Goal: Transaction & Acquisition: Purchase product/service

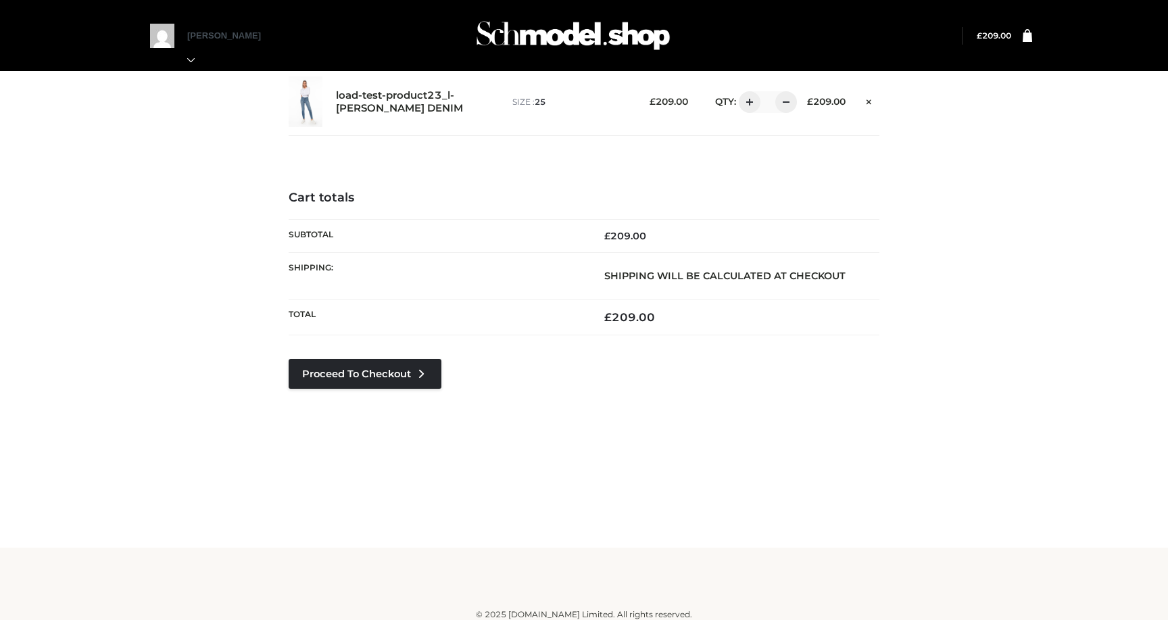
click at [573, 44] on img at bounding box center [573, 35] width 203 height 53
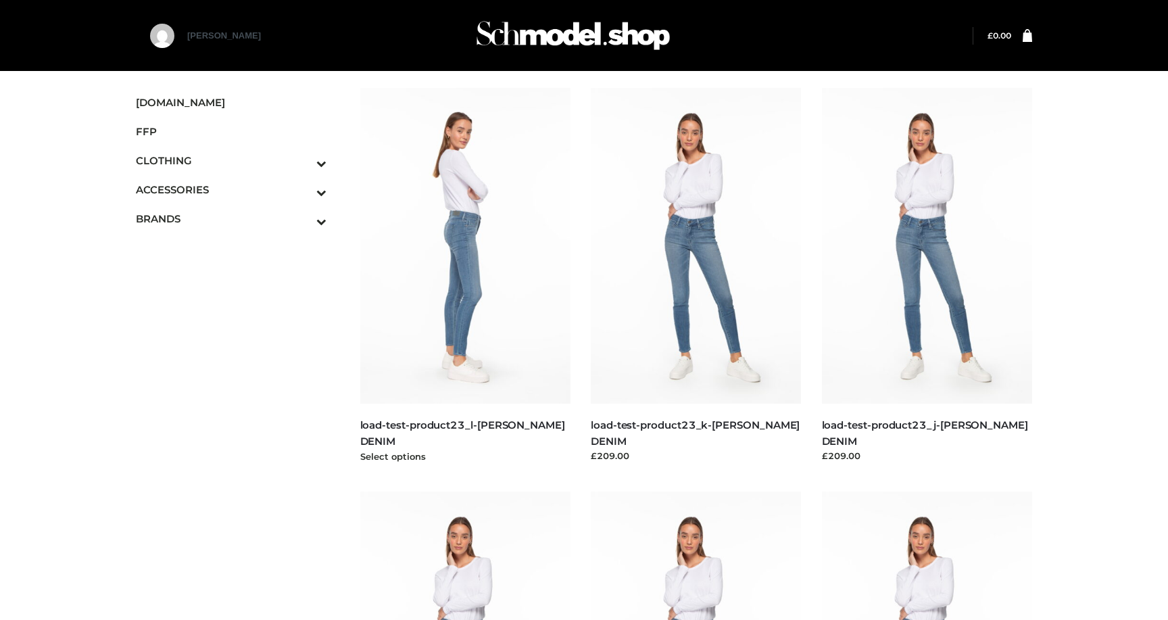
click at [512, 271] on img at bounding box center [465, 246] width 211 height 316
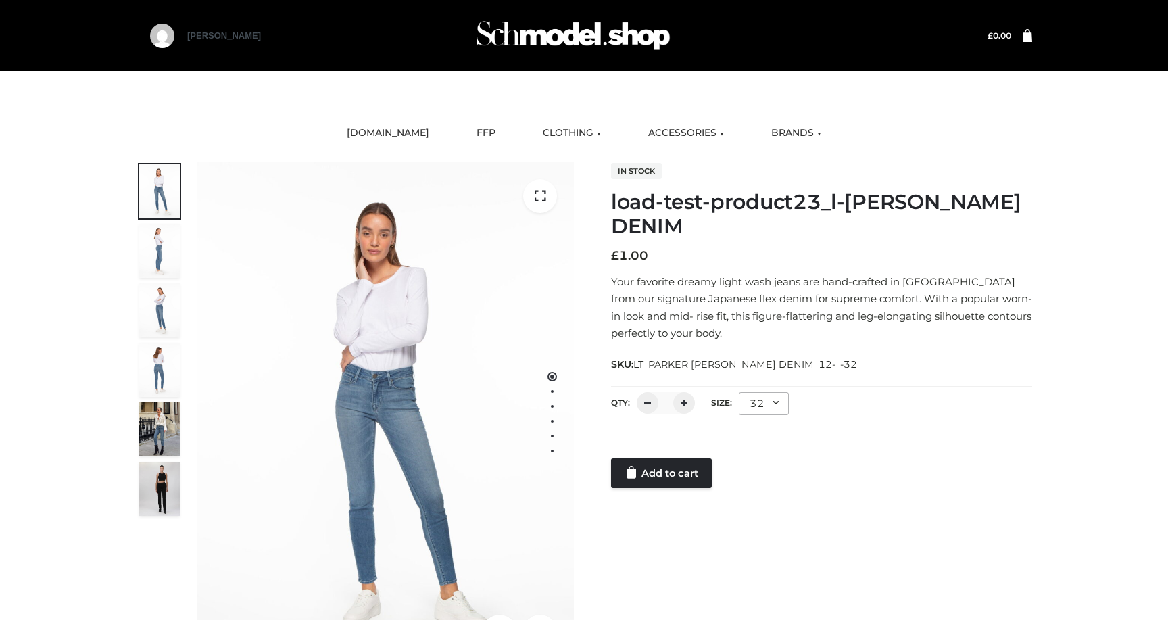
click at [768, 400] on div "32" at bounding box center [764, 403] width 50 height 23
click at [759, 451] on li "24" at bounding box center [800, 460] width 122 height 30
click at [684, 463] on link "Add to cart" at bounding box center [661, 473] width 101 height 30
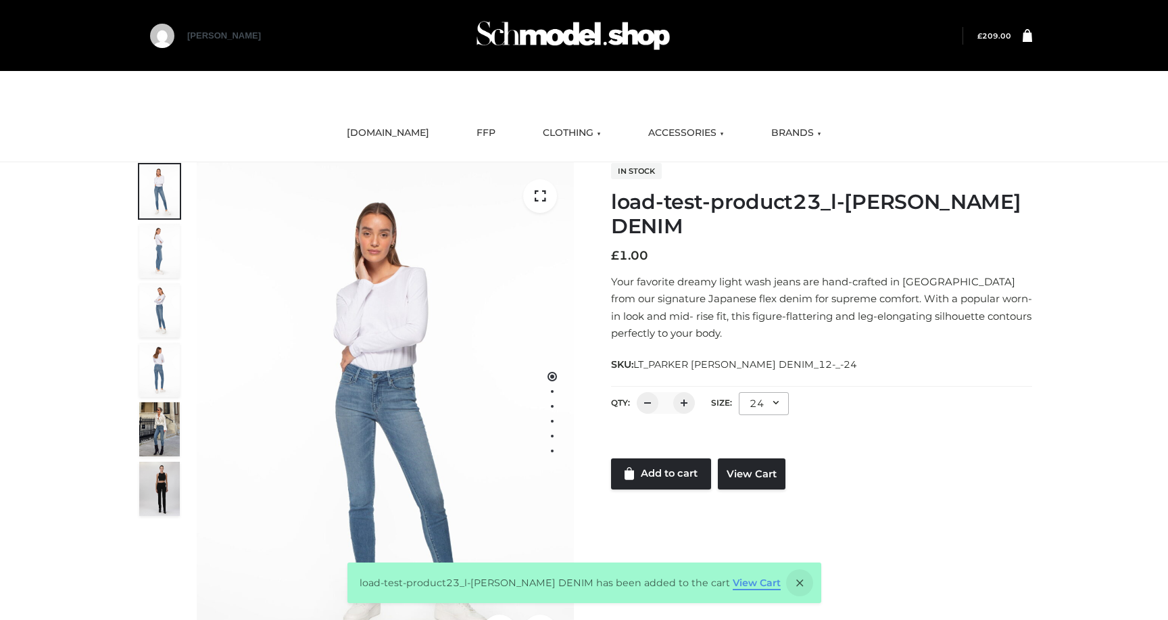
click at [745, 585] on link "View Cart" at bounding box center [756, 582] width 48 height 12
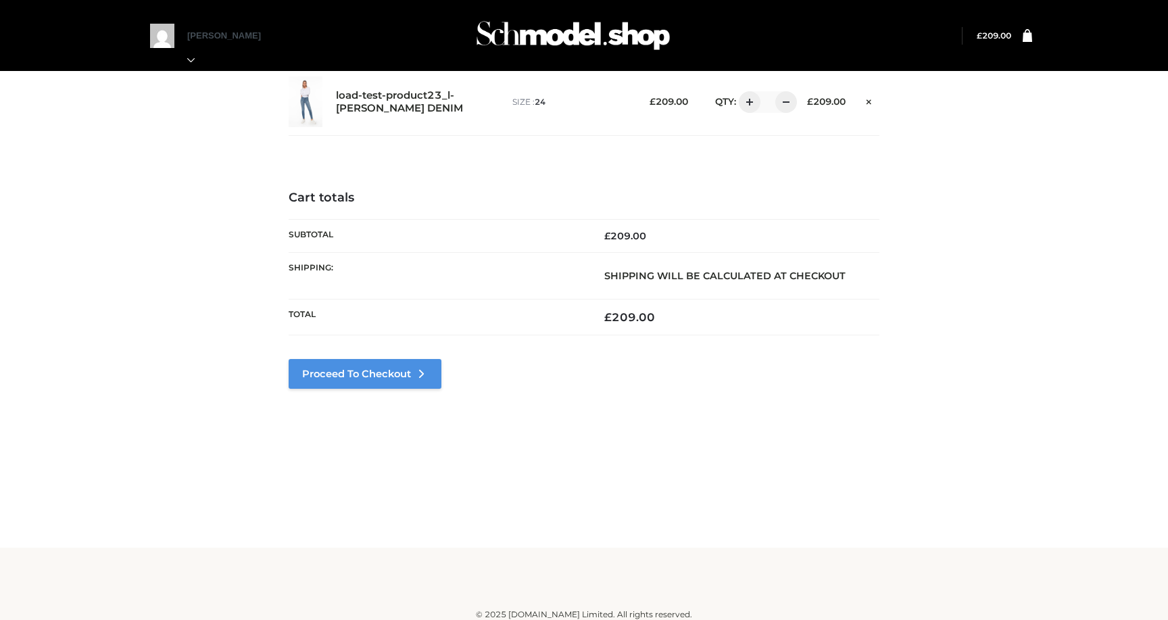
click at [400, 373] on link "Proceed to Checkout" at bounding box center [365, 374] width 153 height 30
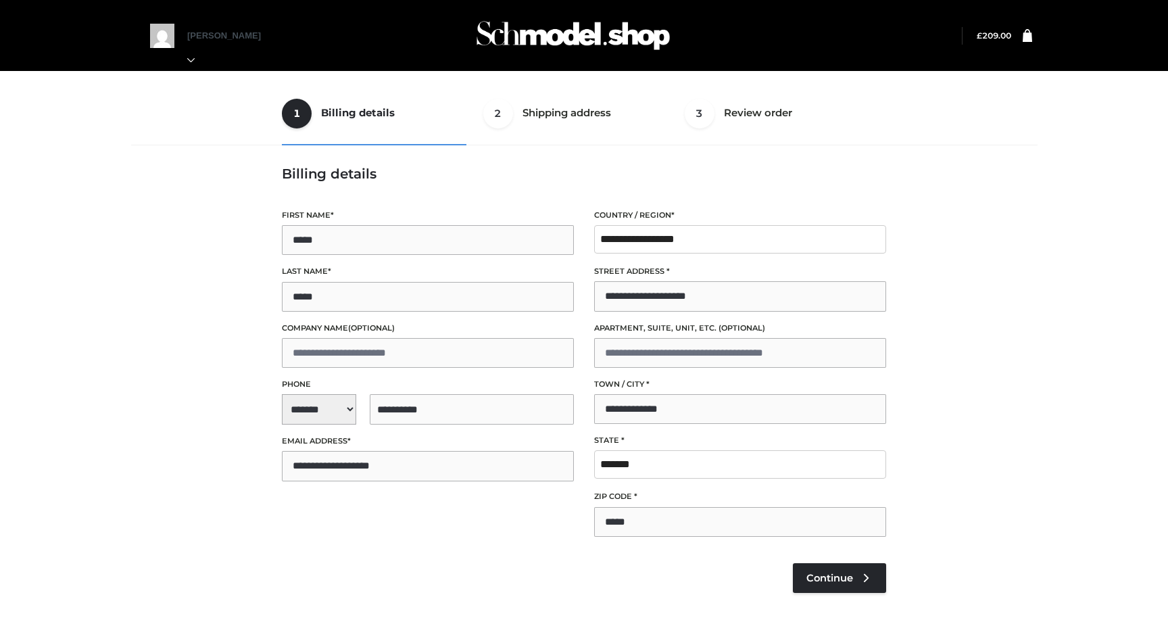
select select "**"
click at [830, 579] on span "Continue" at bounding box center [829, 578] width 47 height 12
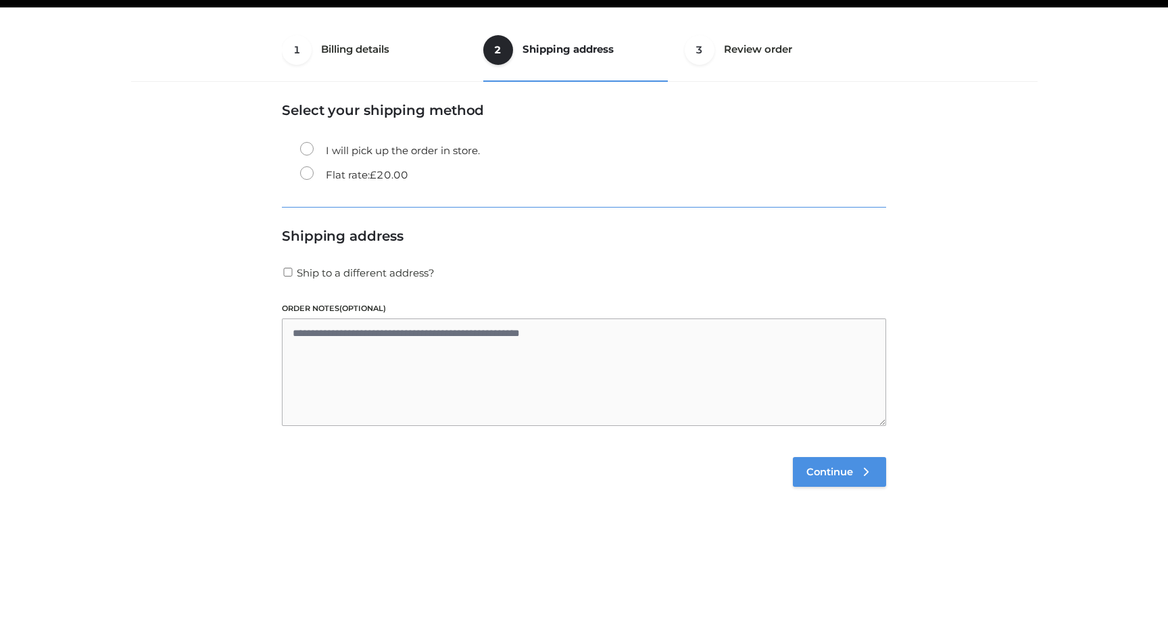
scroll to position [82, 0]
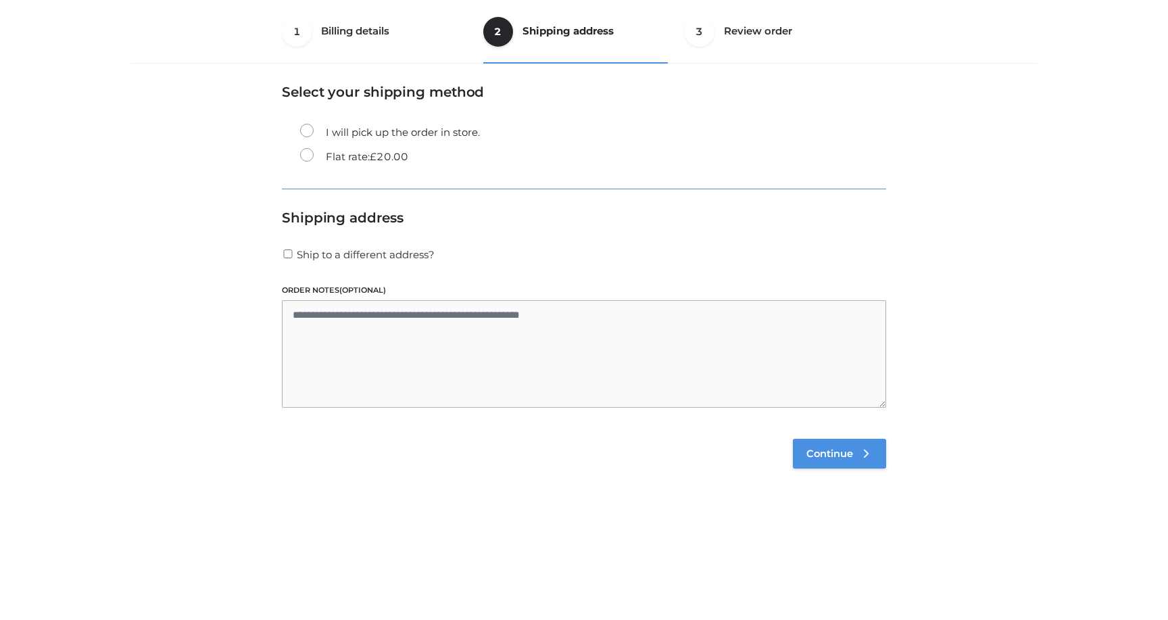
click at [857, 451] on link "Continue" at bounding box center [839, 454] width 93 height 30
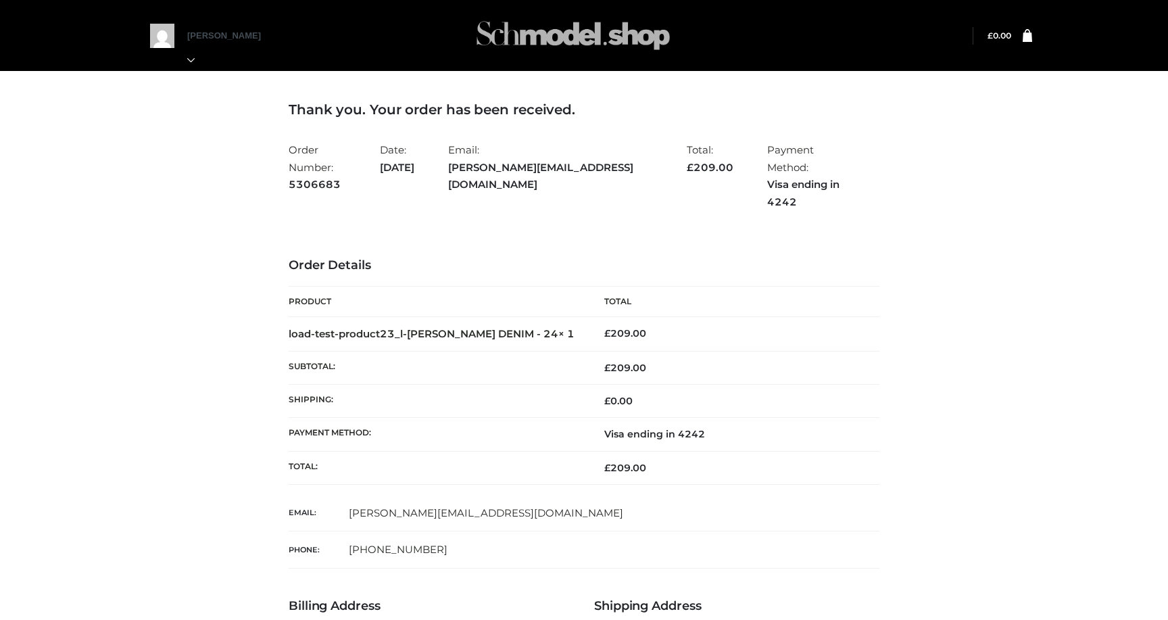
click at [561, 33] on img at bounding box center [573, 35] width 203 height 53
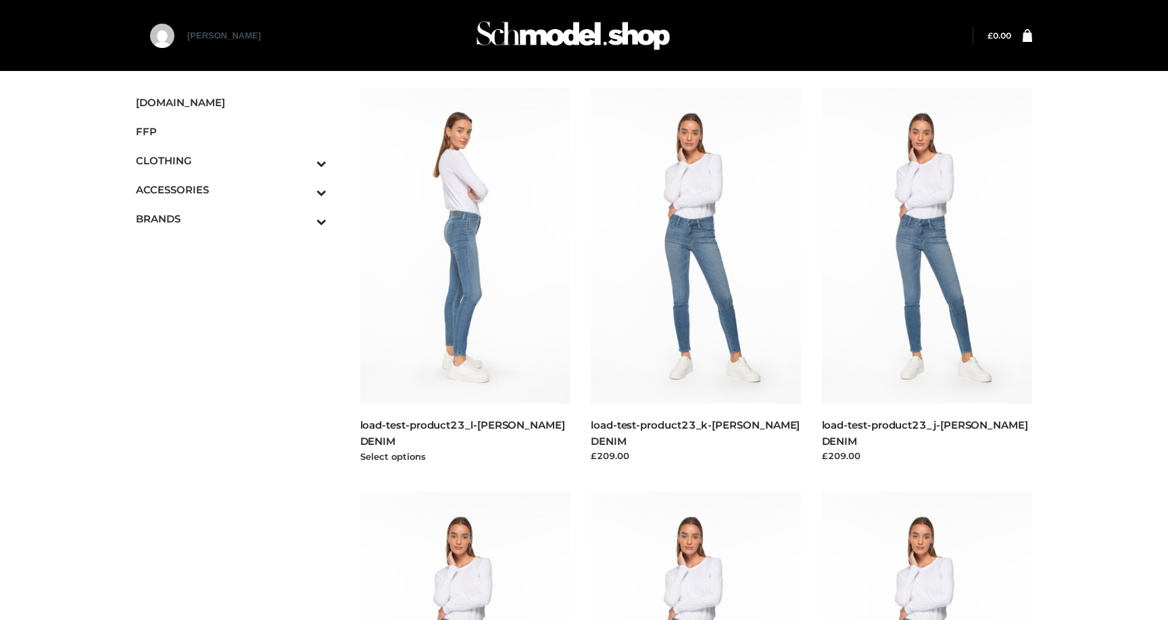
click at [483, 246] on img at bounding box center [465, 246] width 211 height 316
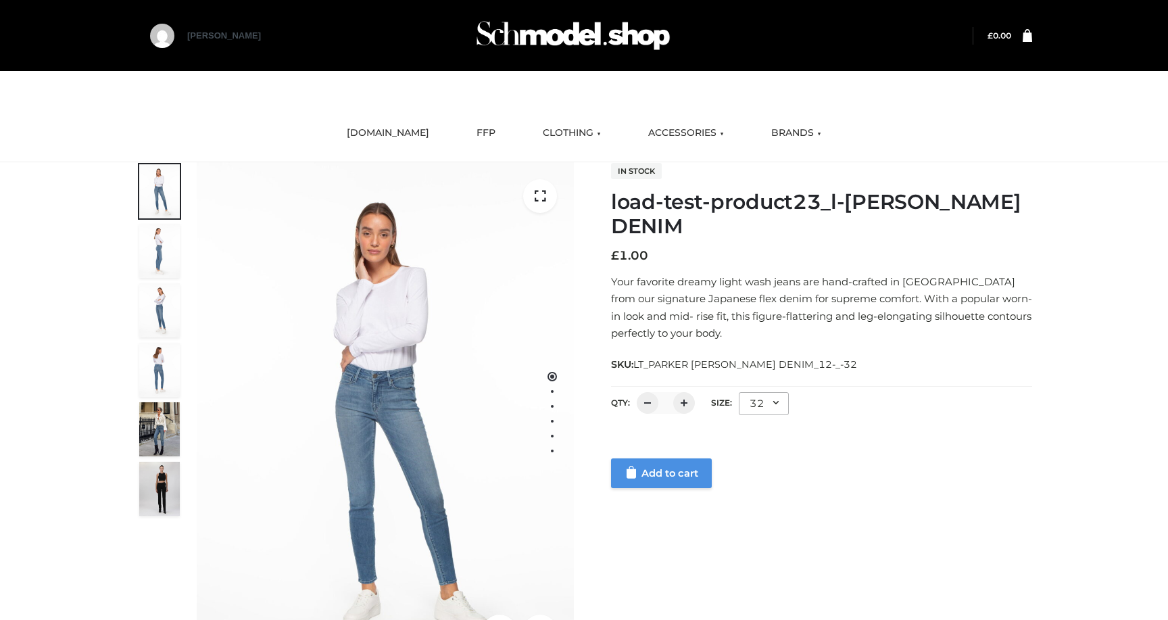
click at [655, 481] on link "Add to cart" at bounding box center [661, 473] width 101 height 30
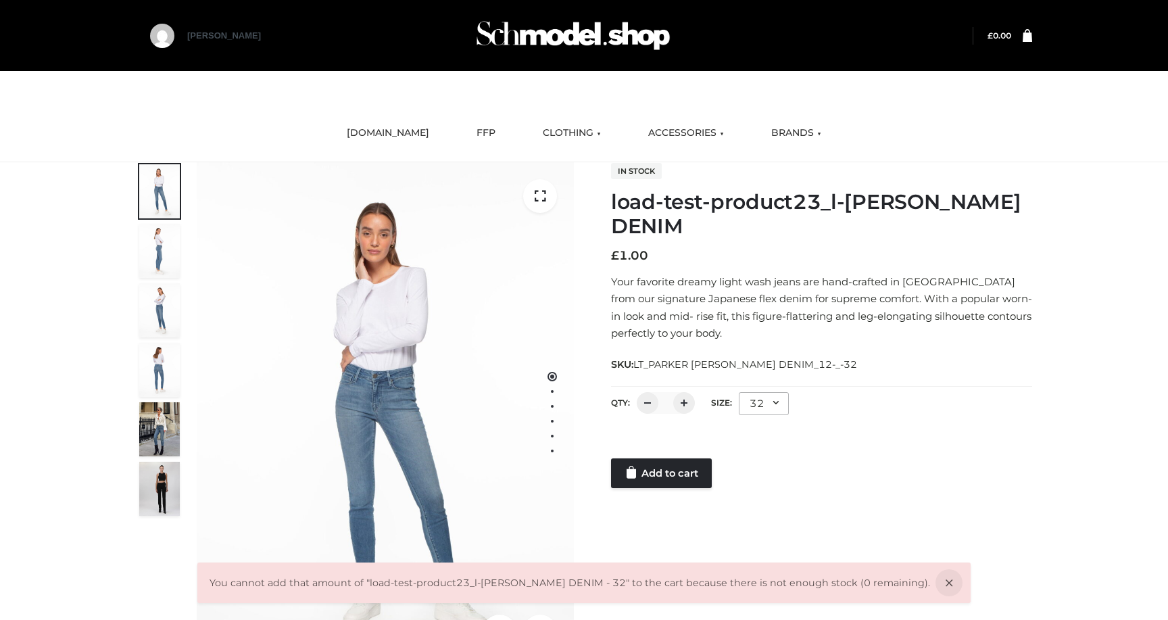
click at [754, 405] on div "32" at bounding box center [764, 403] width 50 height 23
click at [739, 500] on li "25" at bounding box center [800, 490] width 122 height 30
click at [683, 470] on link "Add to cart" at bounding box center [661, 473] width 101 height 30
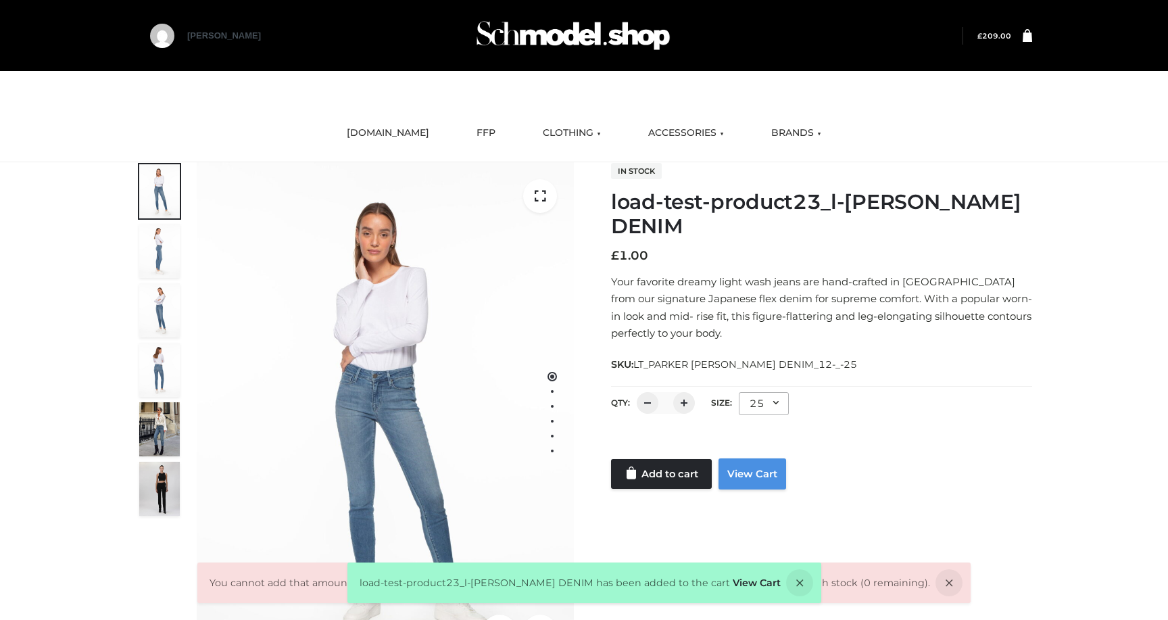
click at [761, 480] on link "View Cart" at bounding box center [752, 473] width 68 height 31
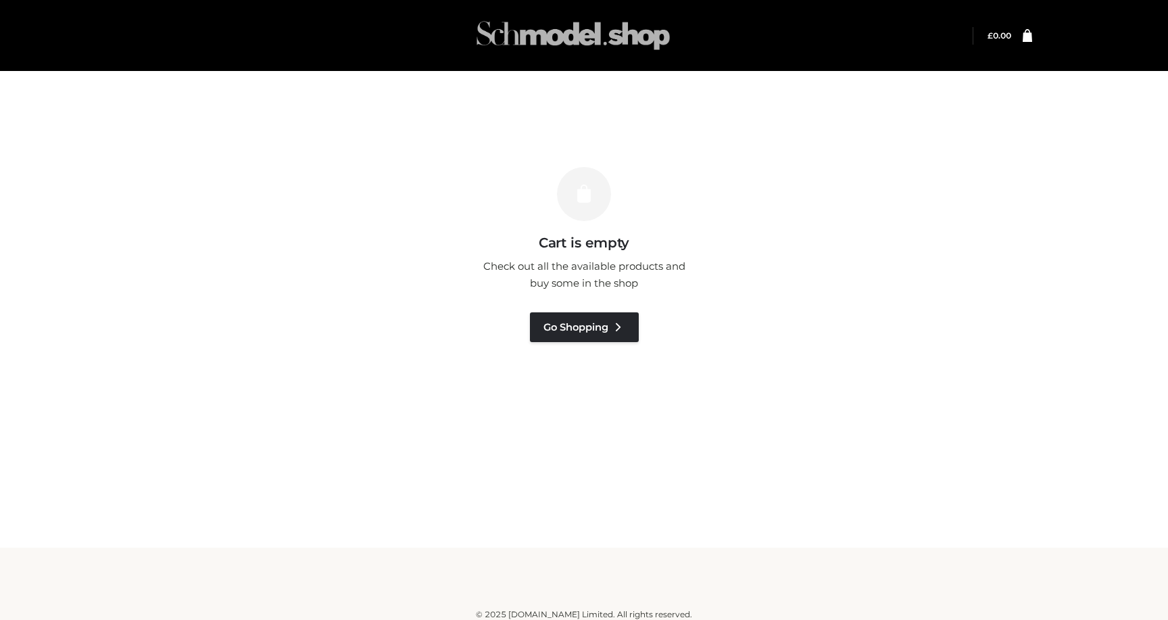
click at [526, 17] on img at bounding box center [573, 35] width 203 height 53
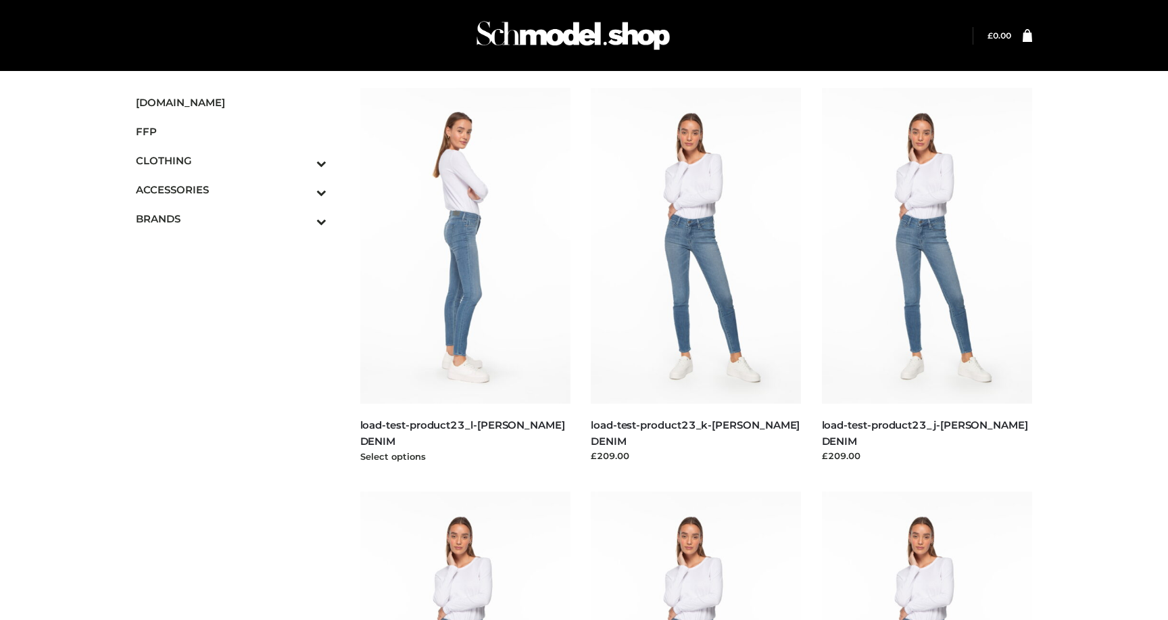
click at [470, 296] on img at bounding box center [465, 246] width 211 height 316
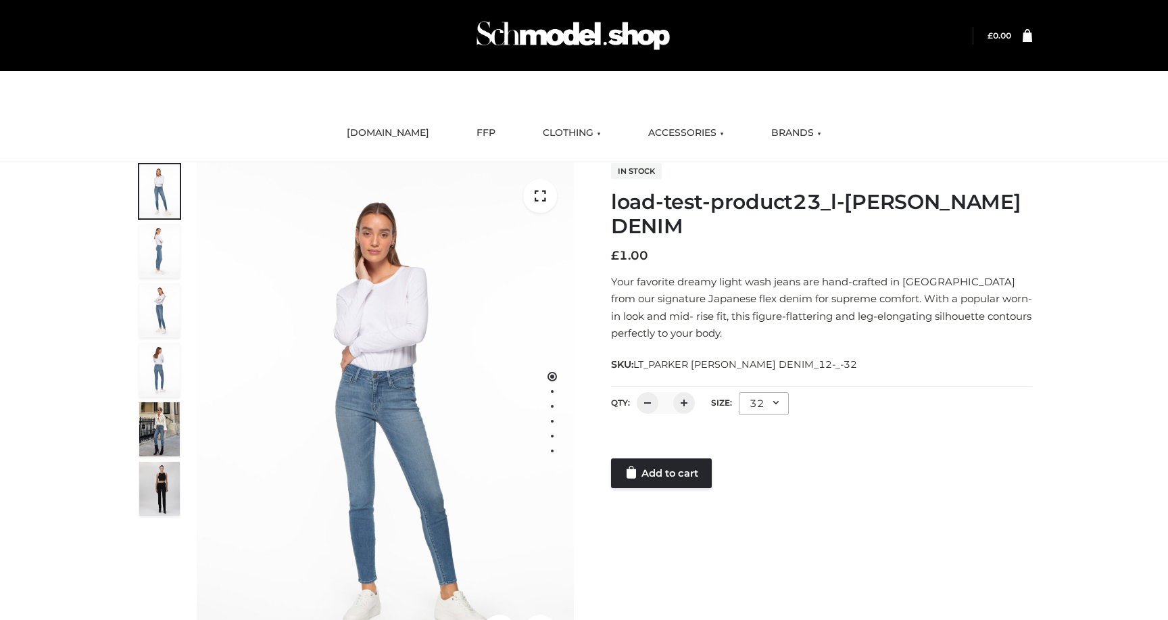
click at [766, 405] on div "32" at bounding box center [764, 403] width 50 height 23
click at [764, 438] on li "Size" at bounding box center [800, 431] width 122 height 30
click at [761, 413] on div "Size" at bounding box center [766, 403] width 55 height 23
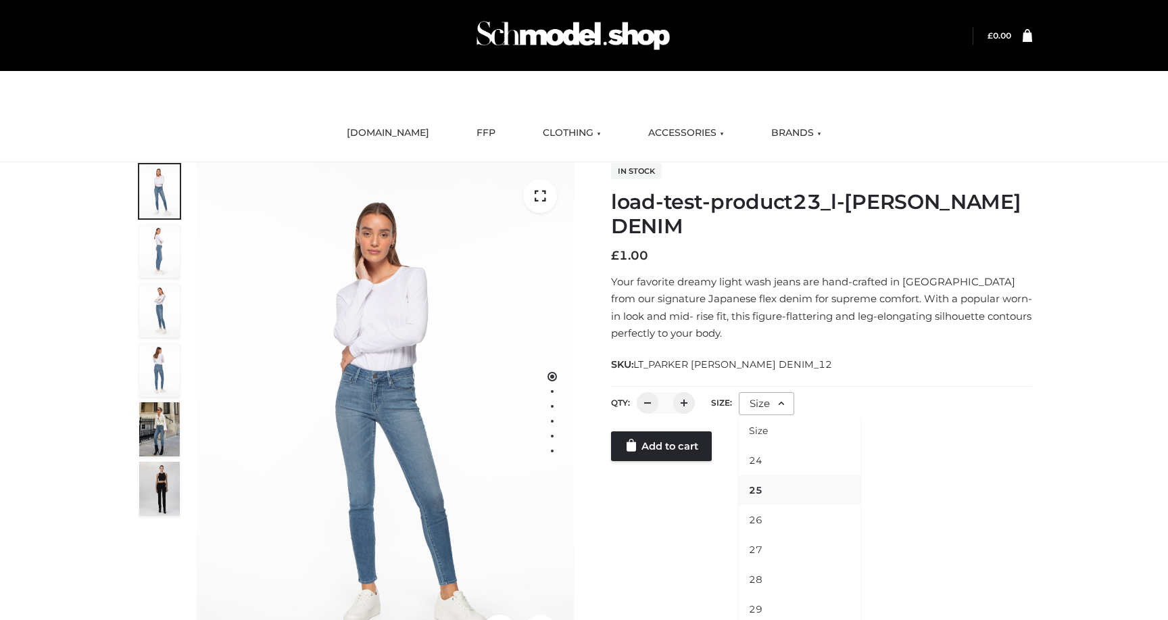
click at [761, 481] on li "25" at bounding box center [800, 490] width 122 height 30
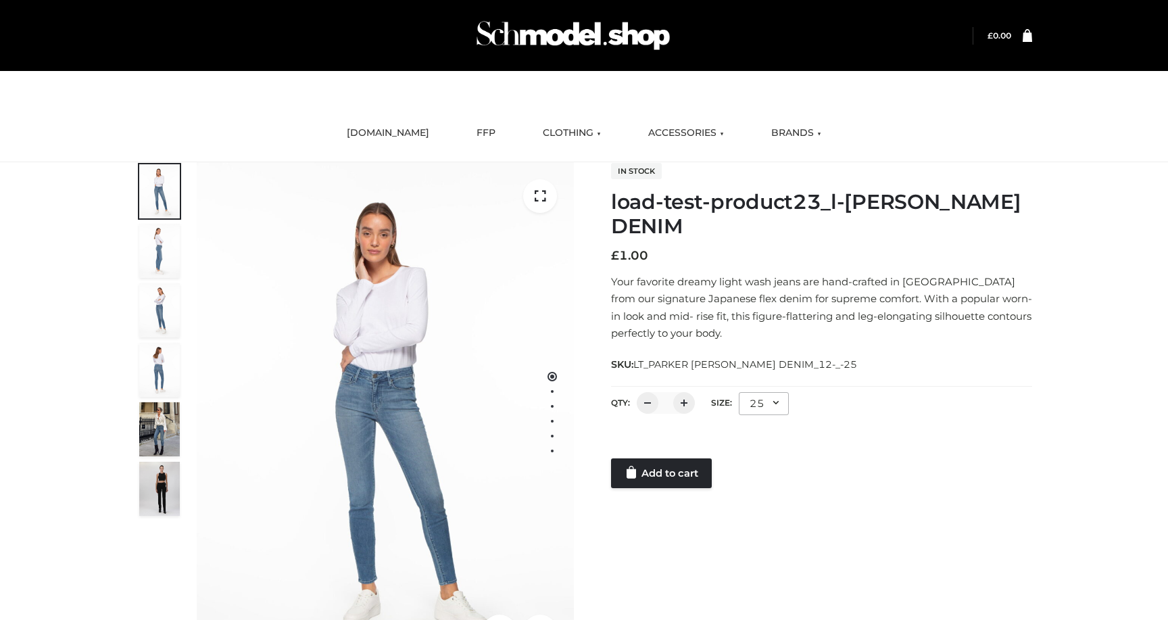
click at [655, 441] on div at bounding box center [821, 444] width 421 height 27
click at [656, 480] on link "Add to cart" at bounding box center [661, 473] width 101 height 30
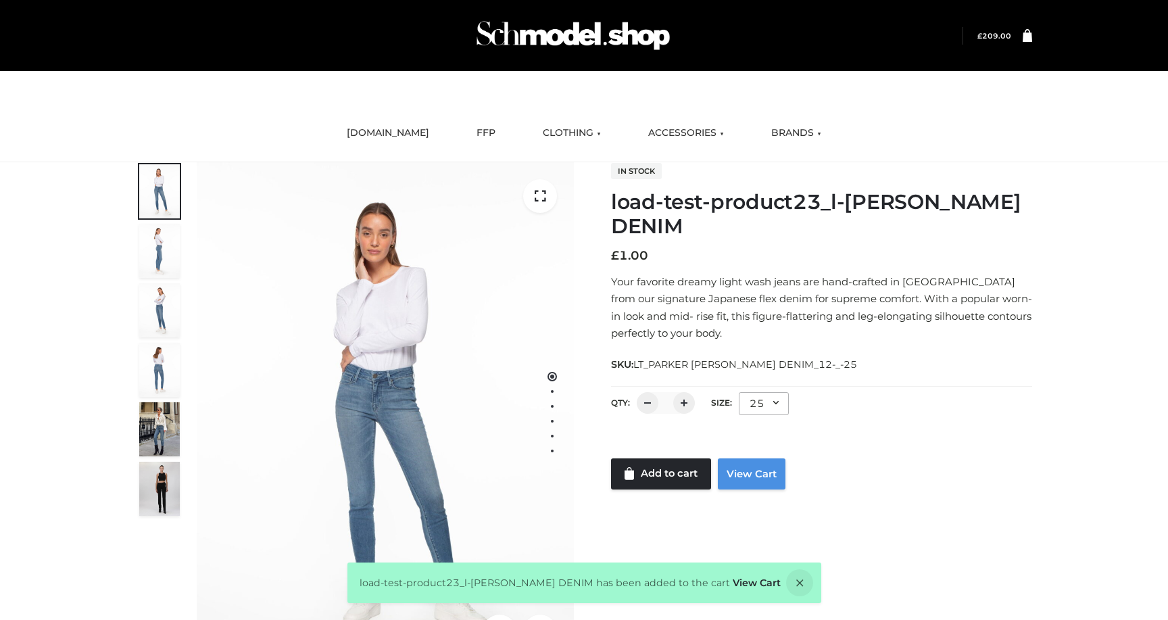
click at [749, 472] on link "View Cart" at bounding box center [752, 473] width 68 height 31
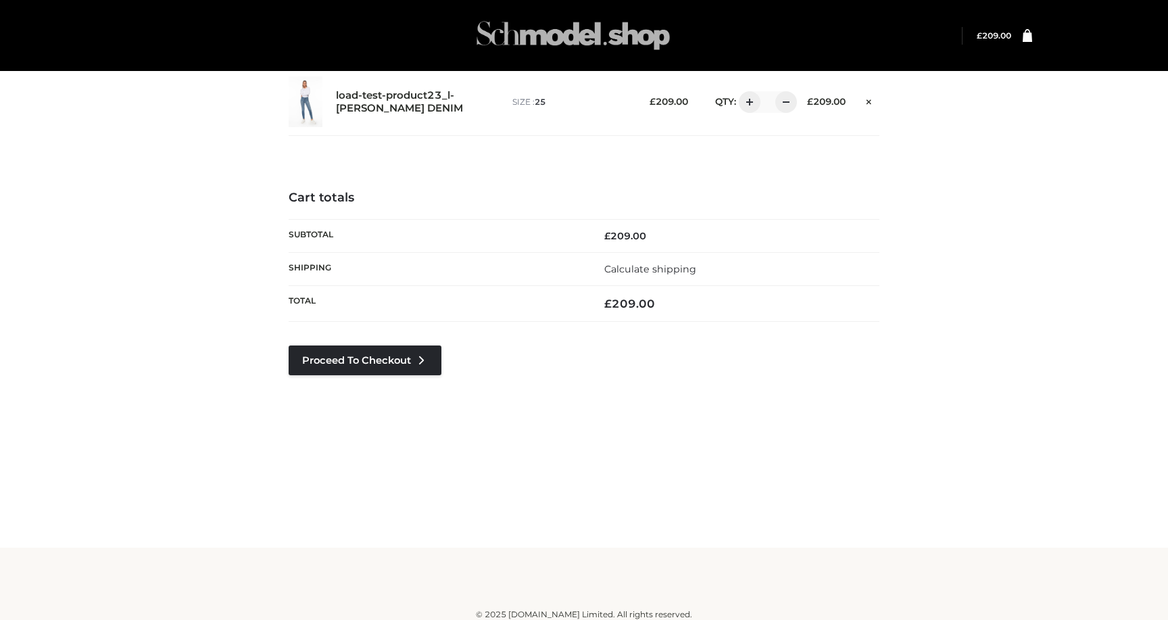
click at [539, 39] on img at bounding box center [573, 35] width 203 height 53
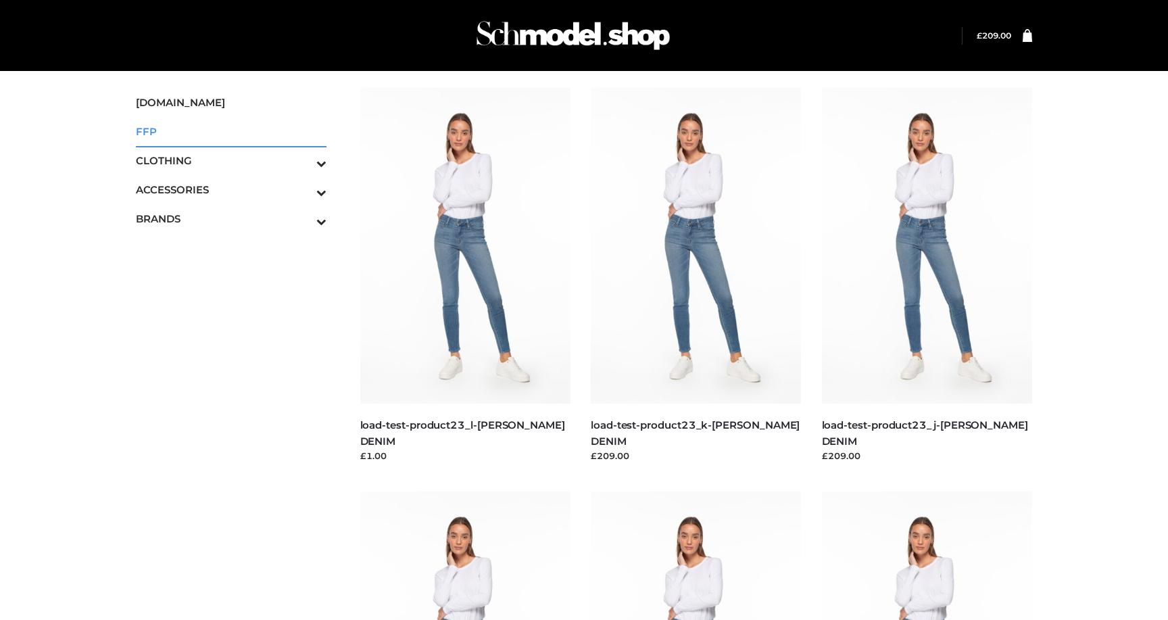
click at [168, 130] on span "FFP" at bounding box center [231, 132] width 191 height 16
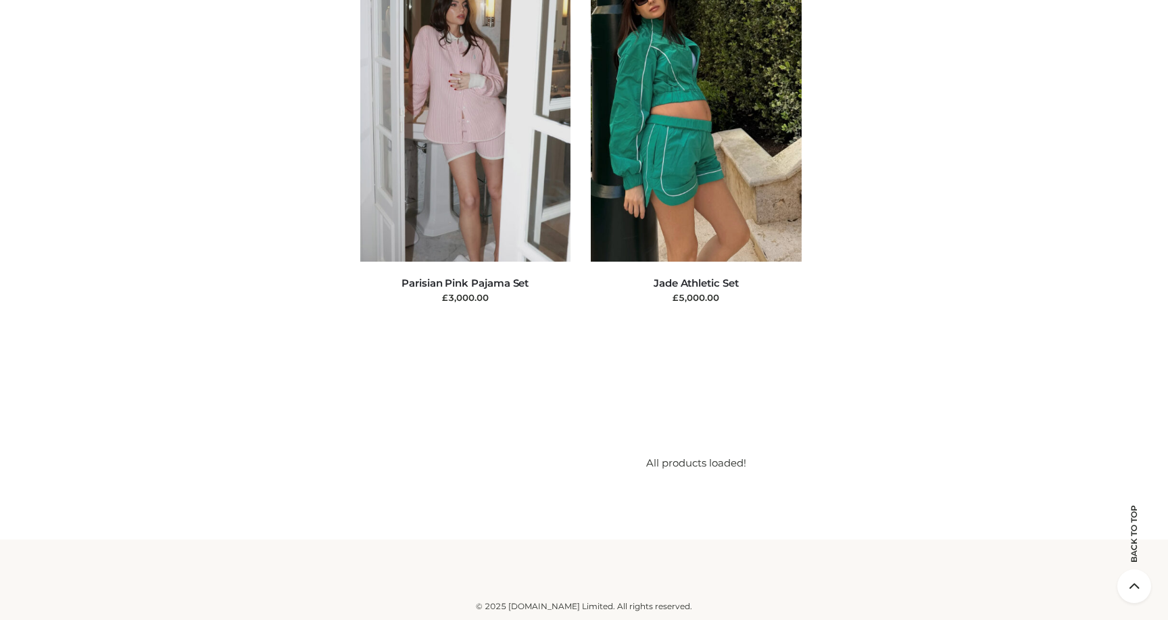
scroll to position [11236, 0]
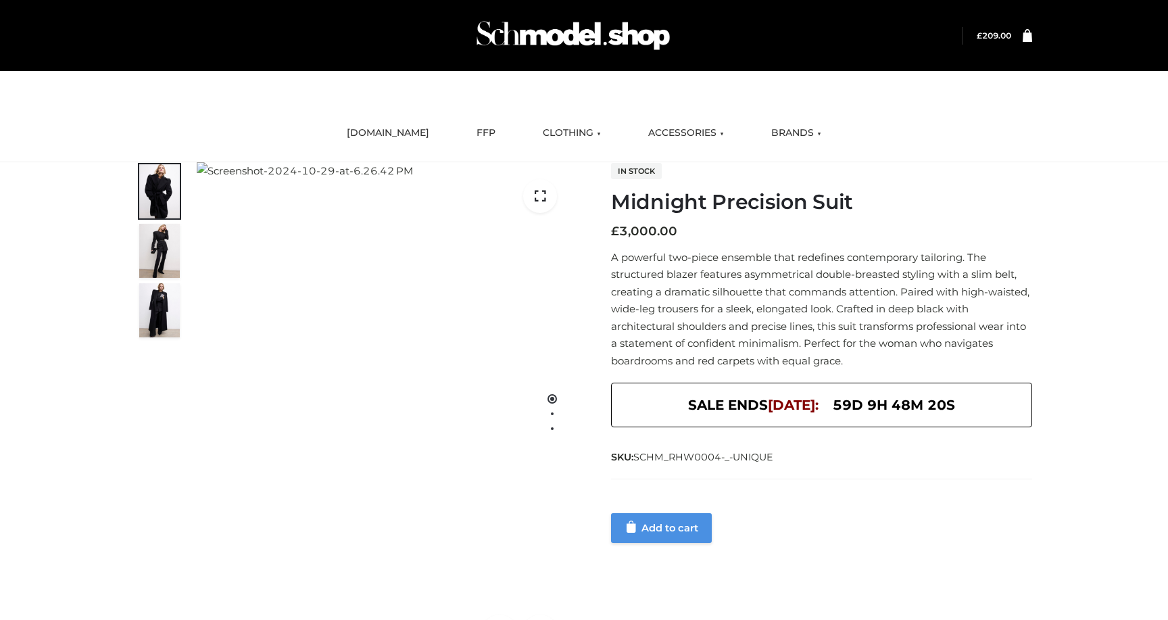
click at [651, 527] on link "Add to cart" at bounding box center [661, 528] width 101 height 30
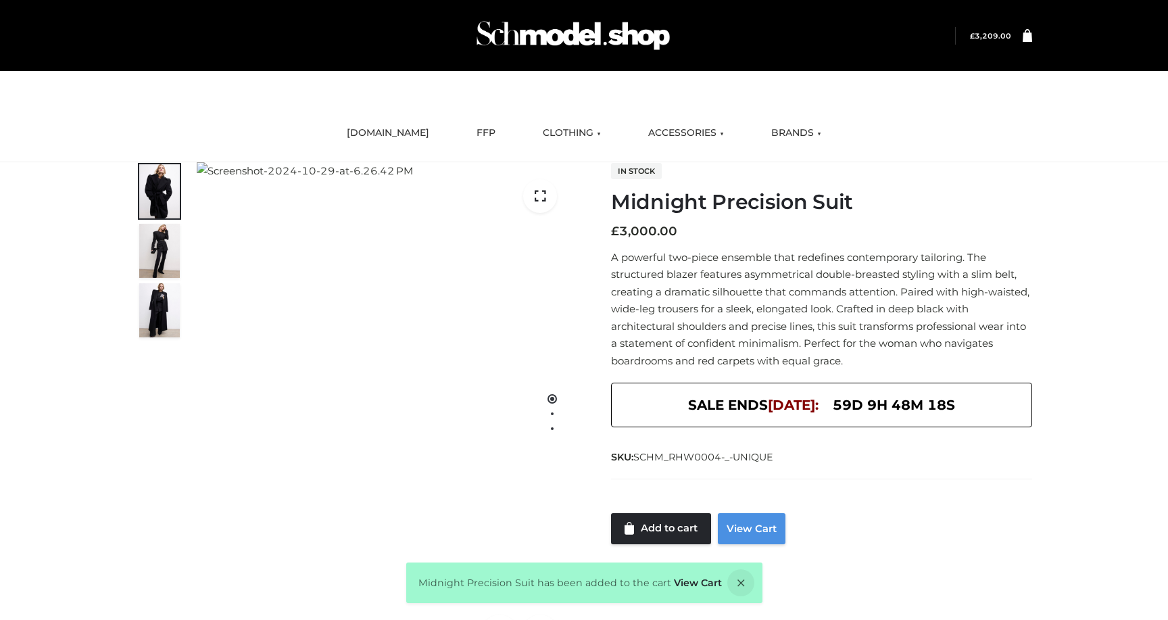
click at [759, 541] on link "View Cart" at bounding box center [752, 528] width 68 height 31
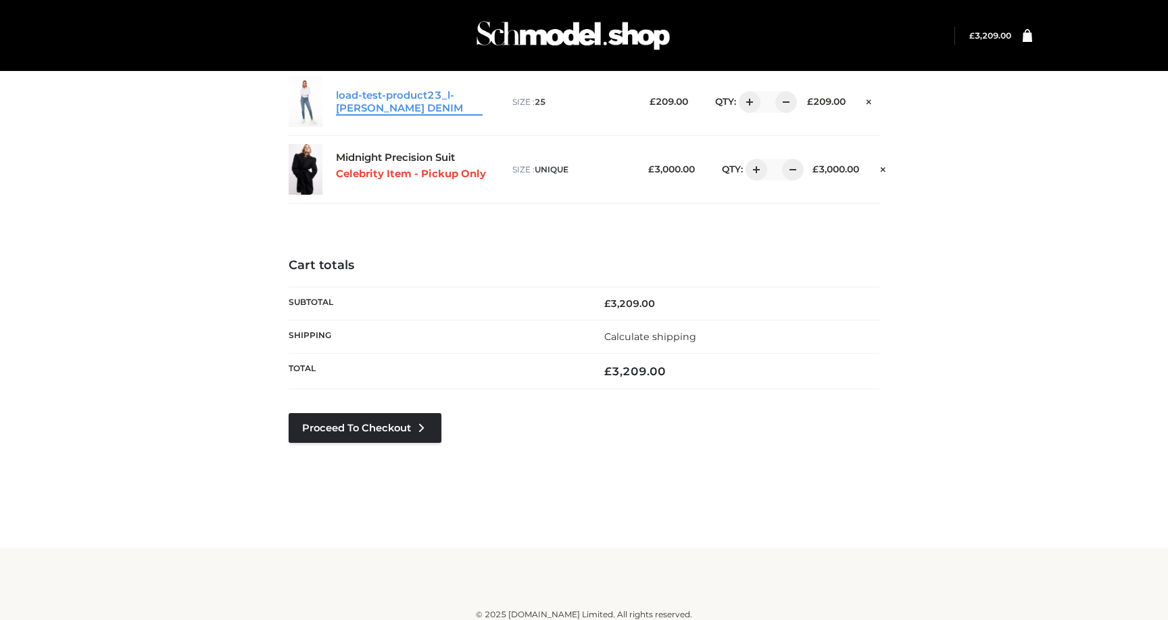
click at [430, 101] on link "load-test-product23_l-[PERSON_NAME] DENIM" at bounding box center [409, 102] width 147 height 26
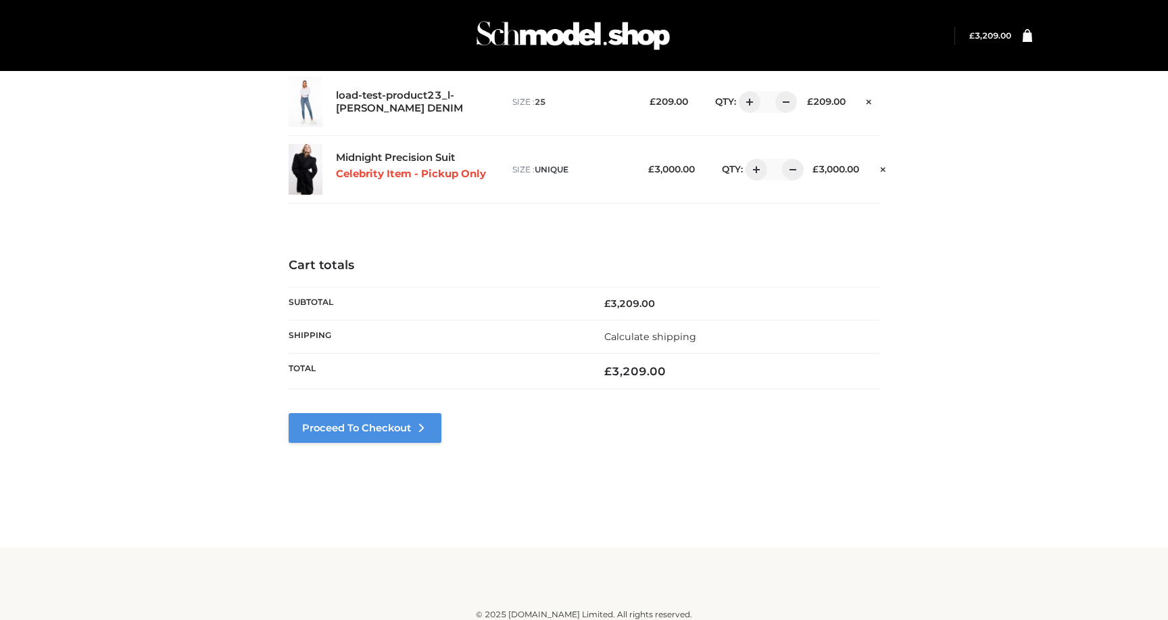
click at [394, 427] on link "Proceed to Checkout" at bounding box center [365, 428] width 153 height 30
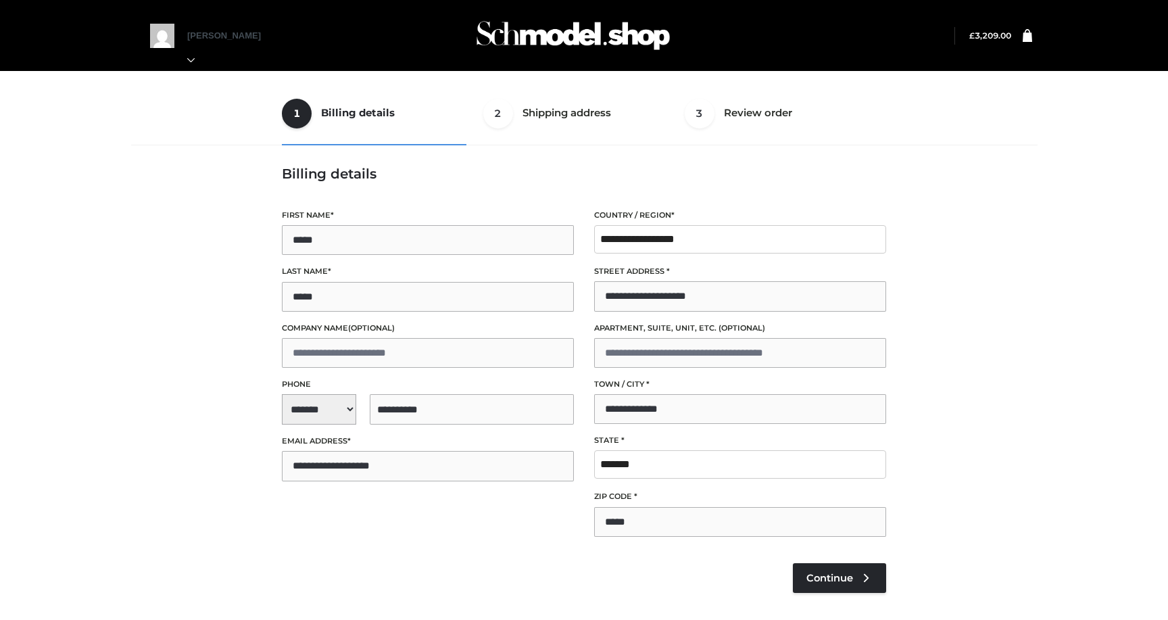
select select "**"
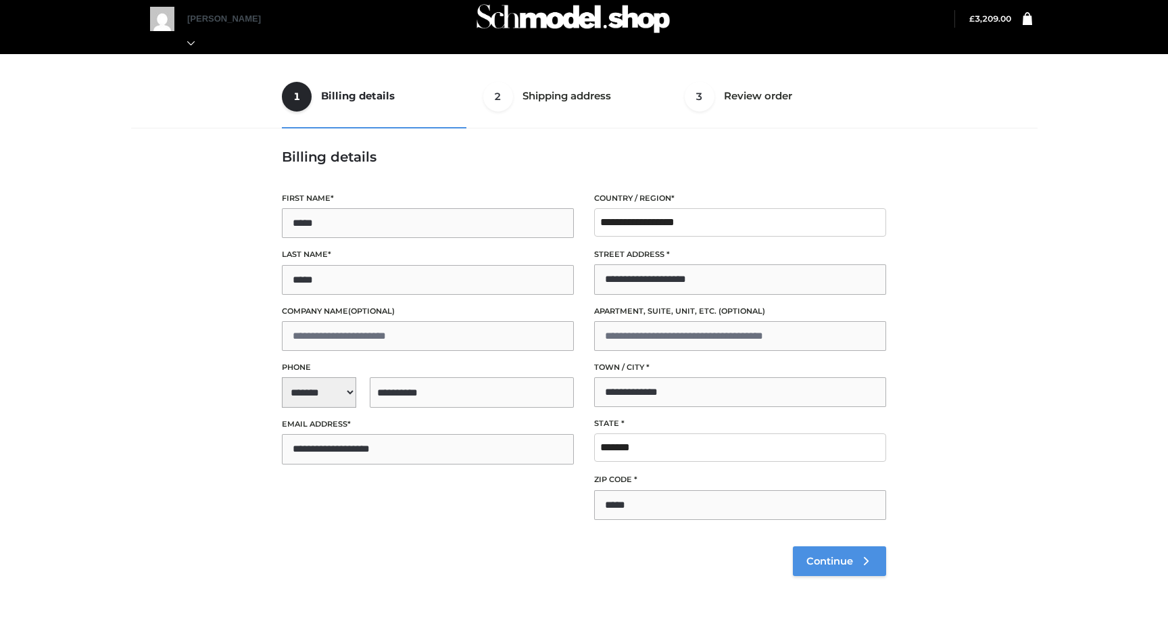
click at [834, 557] on span "Continue" at bounding box center [829, 561] width 47 height 12
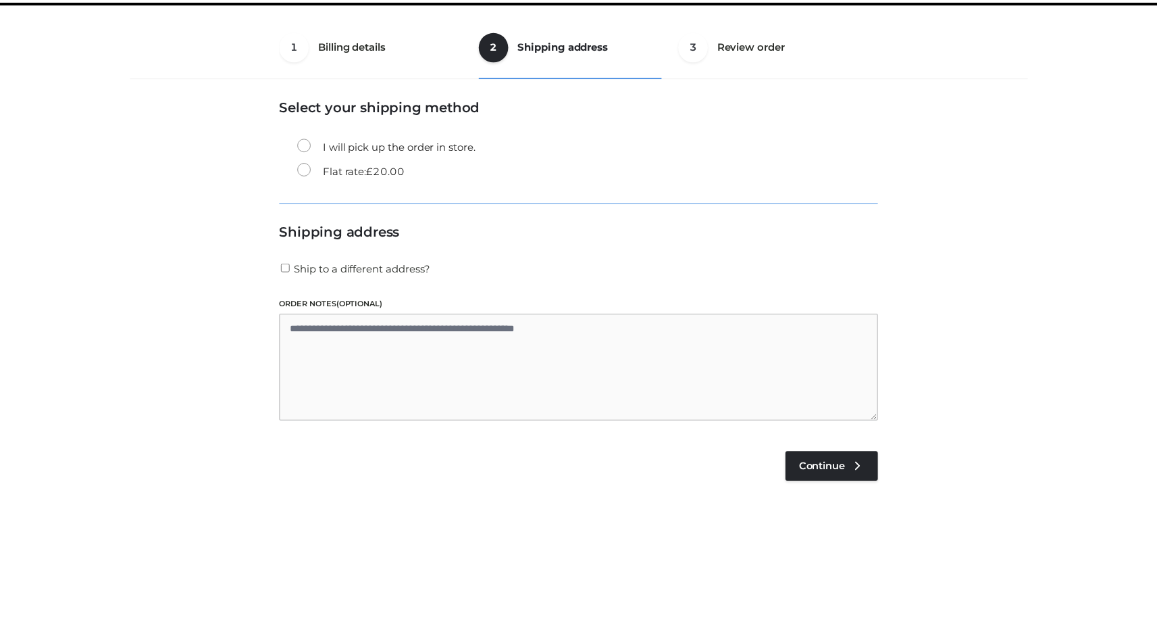
scroll to position [82, 0]
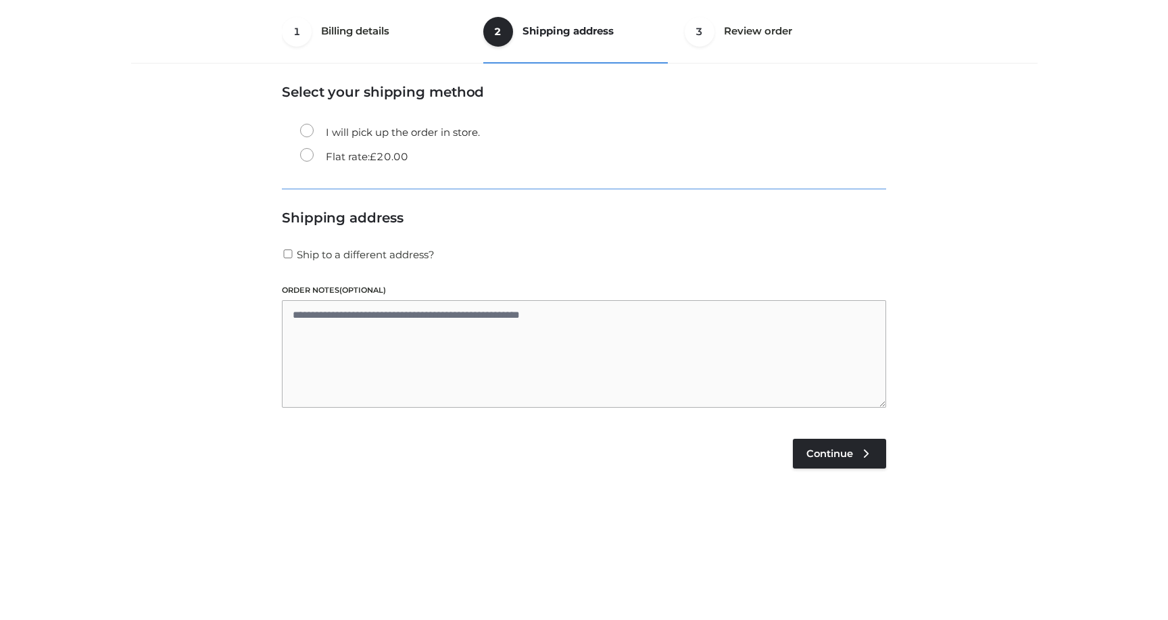
click at [815, 472] on div "Payment Method Credit/Debit Cards Place order" at bounding box center [584, 561] width 604 height 209
click at [830, 442] on link "Continue" at bounding box center [839, 454] width 93 height 30
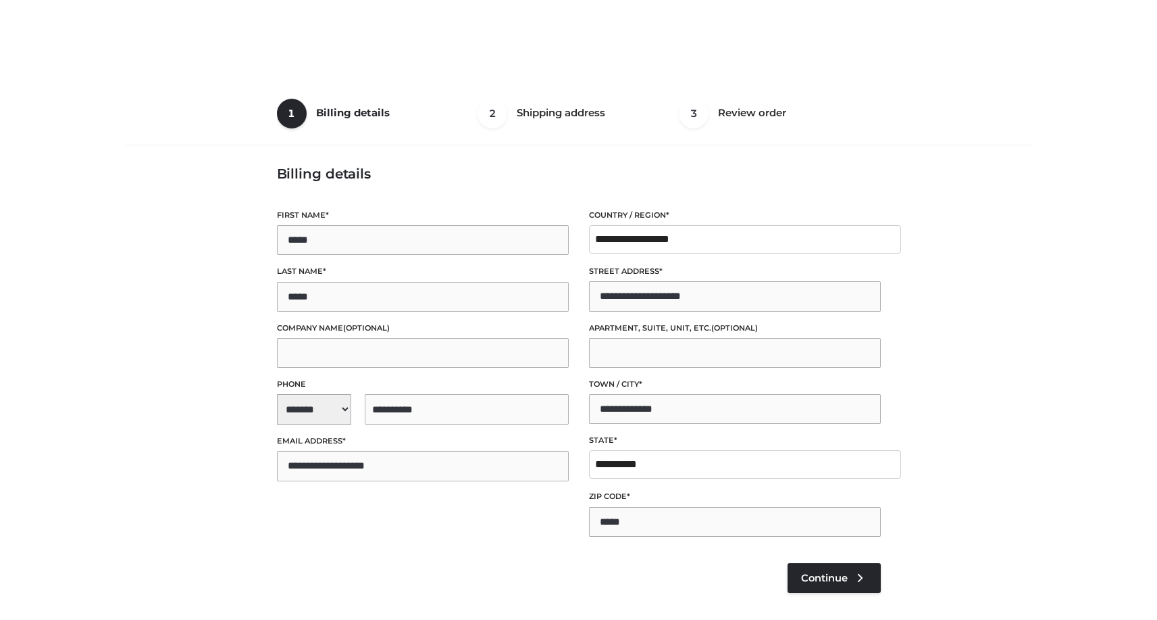
select select "**"
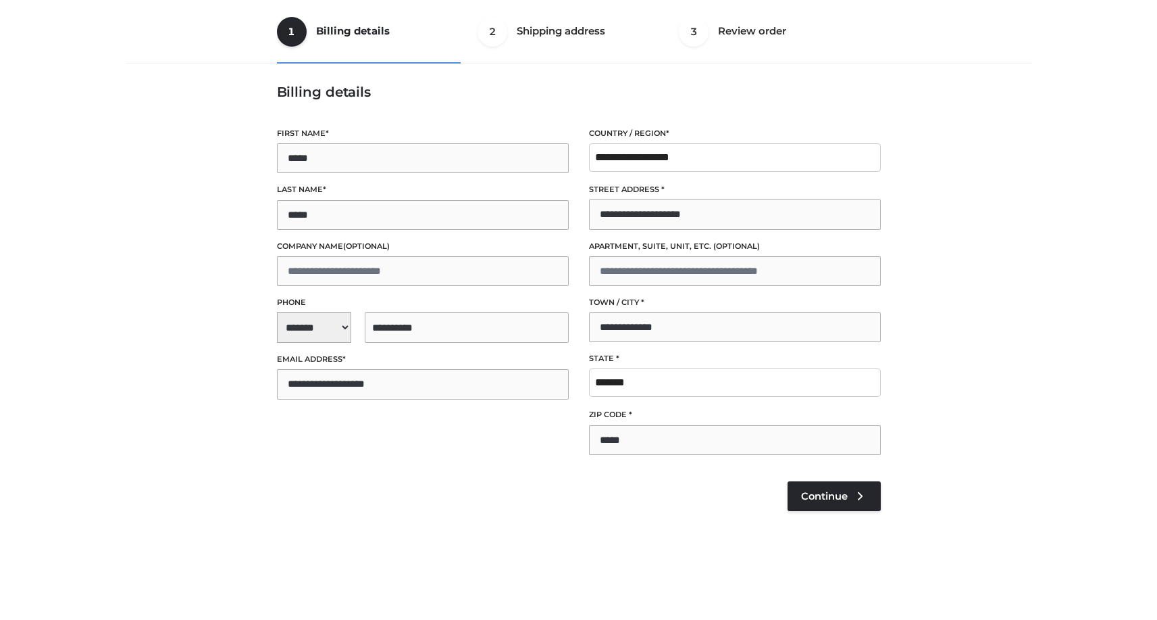
scroll to position [52, 0]
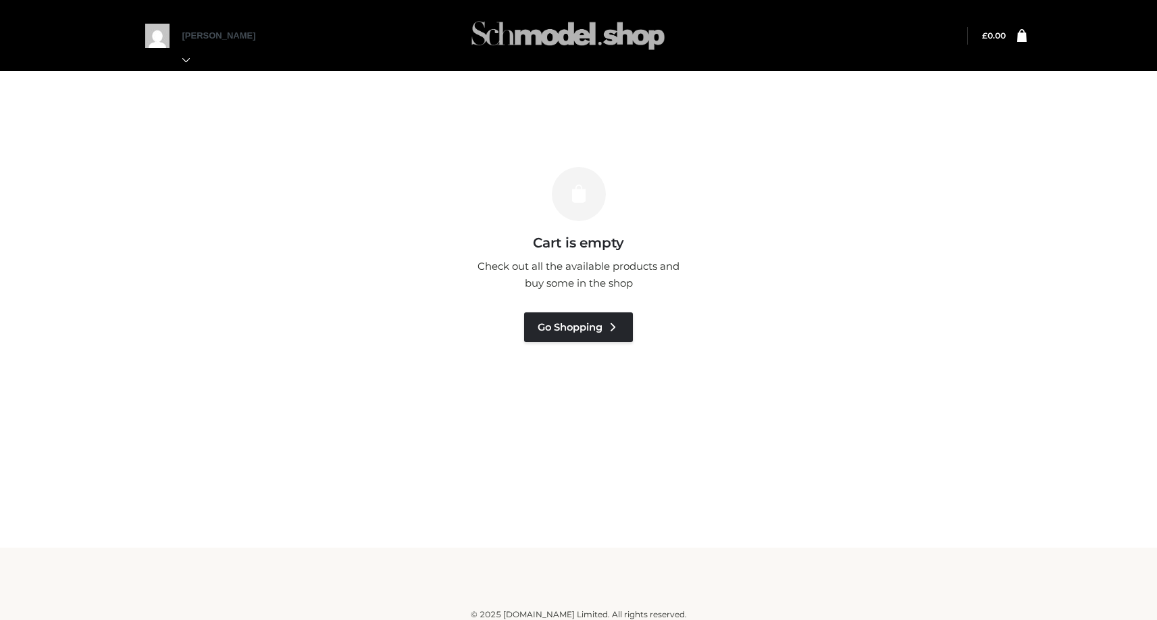
click at [572, 30] on img at bounding box center [568, 35] width 203 height 53
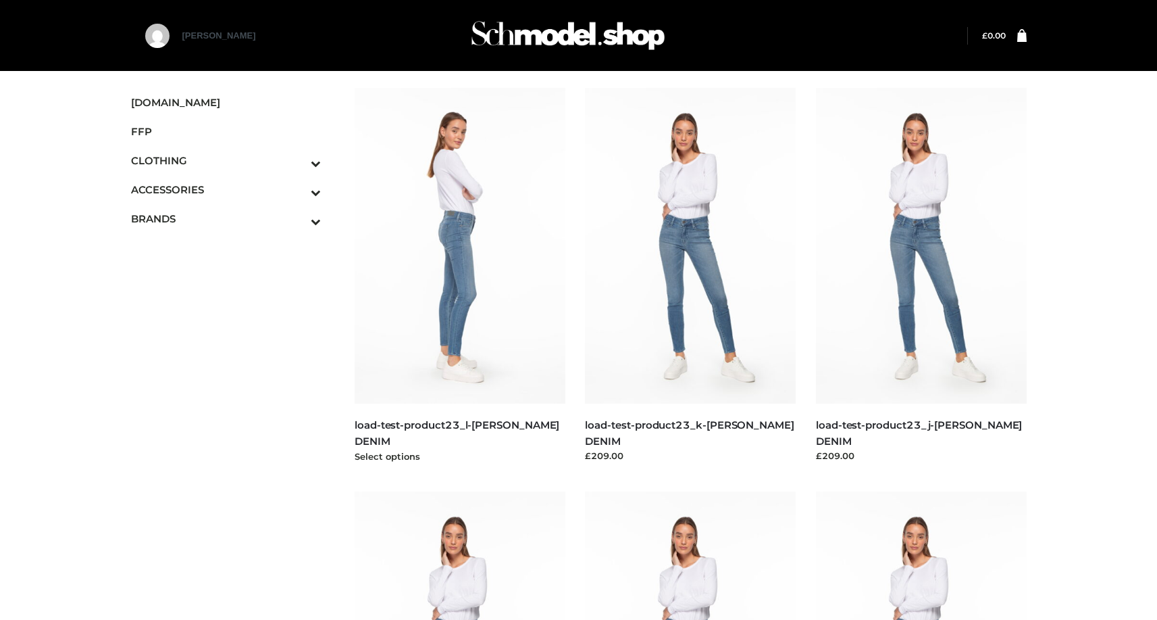
click at [467, 300] on img at bounding box center [460, 246] width 211 height 316
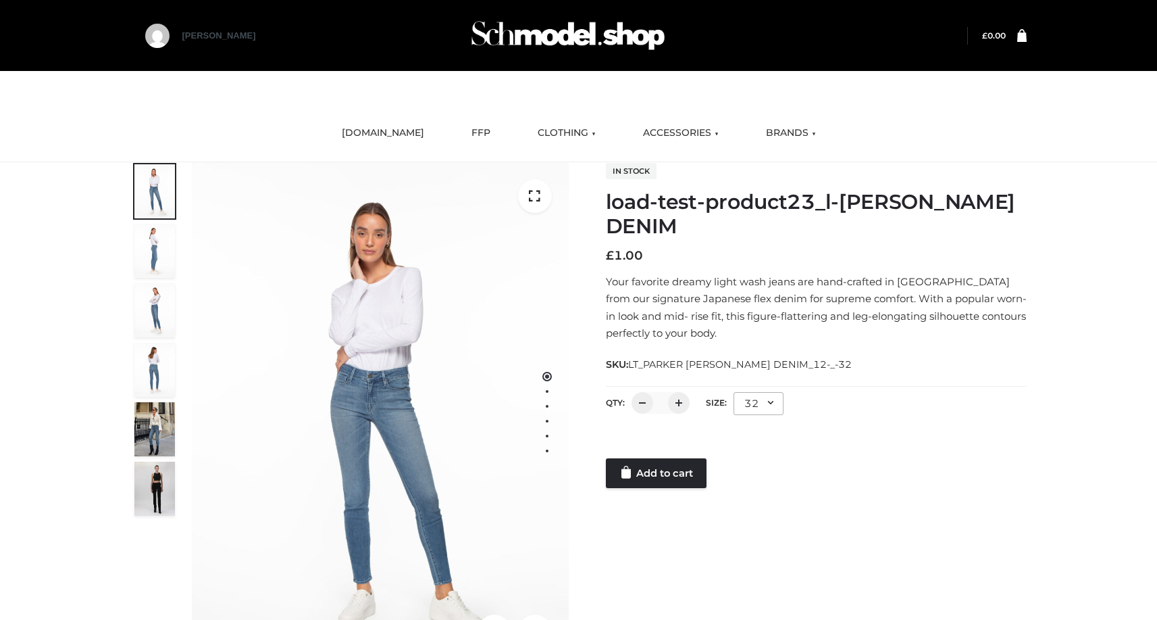
click at [739, 404] on div "32" at bounding box center [759, 403] width 50 height 23
click at [743, 480] on li "25" at bounding box center [795, 490] width 122 height 30
click at [668, 472] on link "Add to cart" at bounding box center [656, 473] width 101 height 30
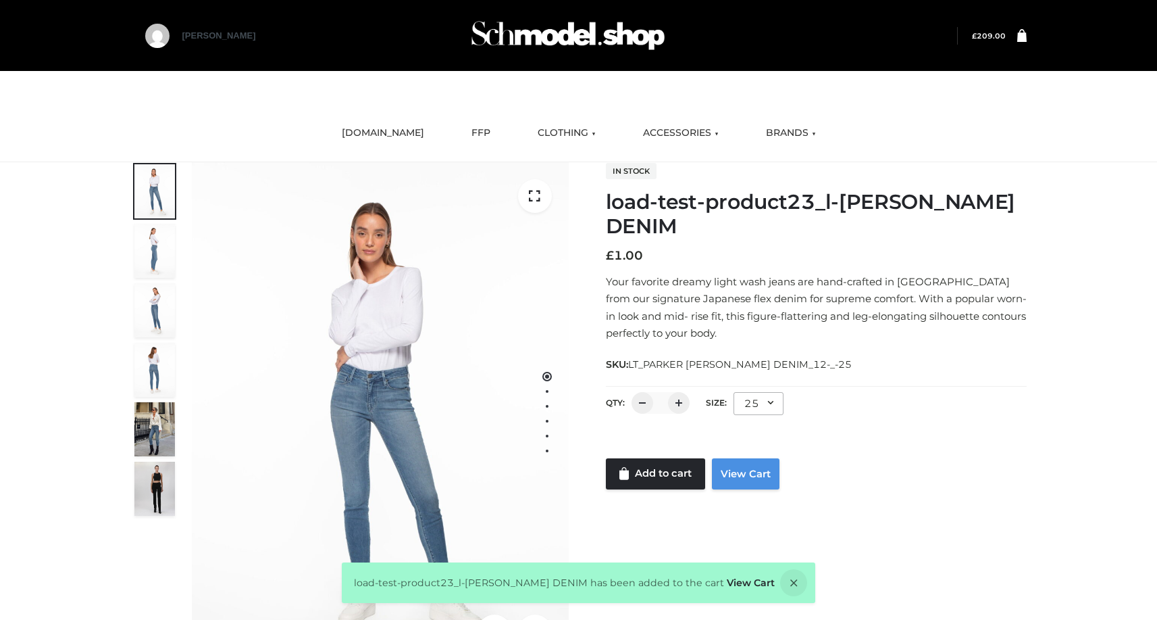
click at [753, 472] on link "View Cart" at bounding box center [746, 473] width 68 height 31
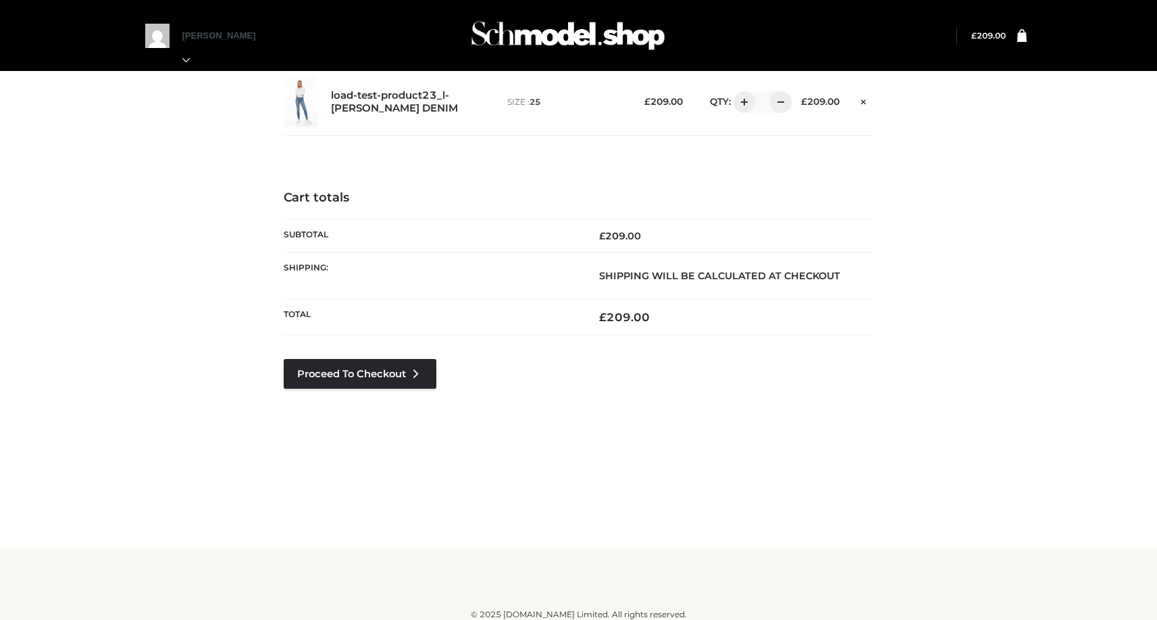
click at [357, 389] on div "Proceed to Checkout" at bounding box center [360, 394] width 153 height 70
click at [353, 375] on link "Proceed to Checkout" at bounding box center [360, 374] width 153 height 30
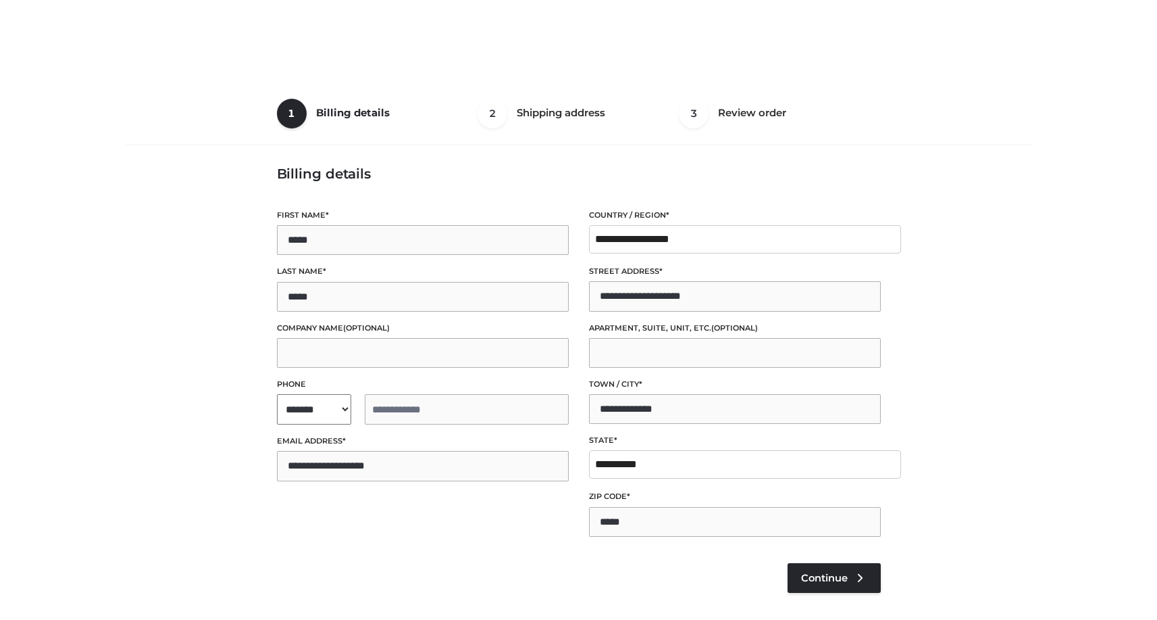
select select "**"
type input "**********"
select select "**"
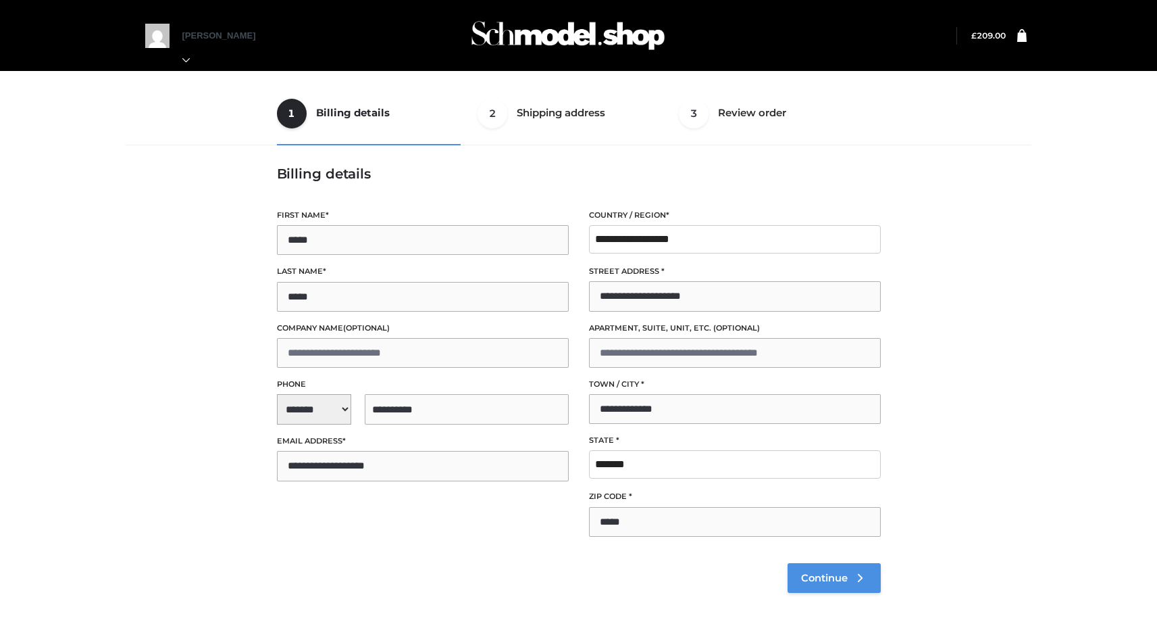
click at [849, 582] on link "Continue" at bounding box center [834, 578] width 93 height 30
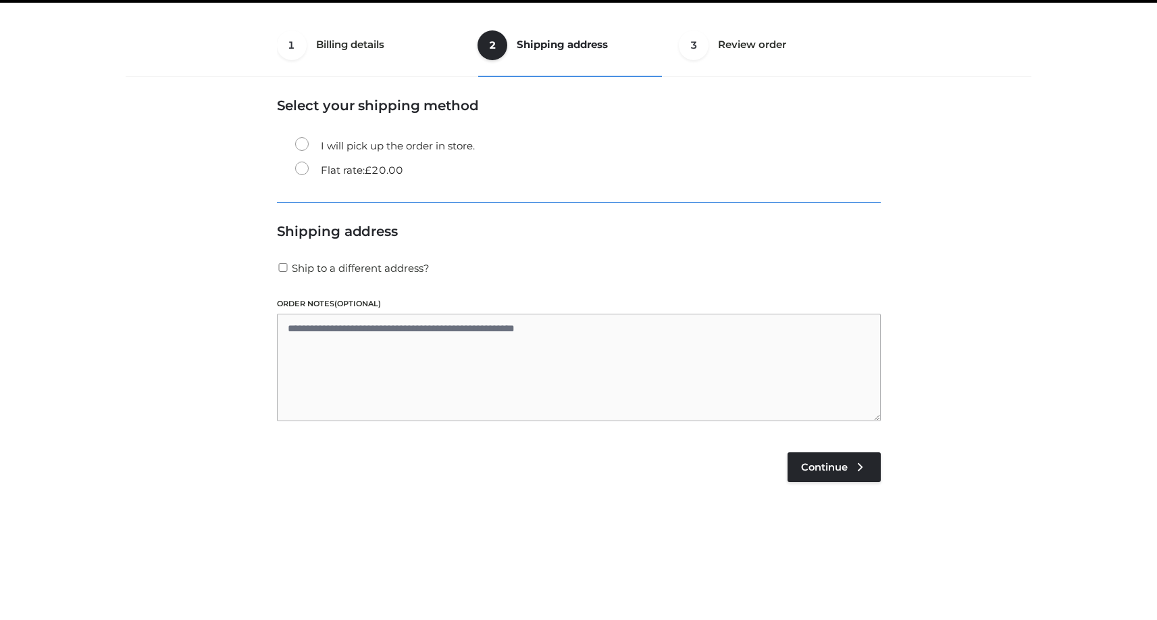
scroll to position [82, 0]
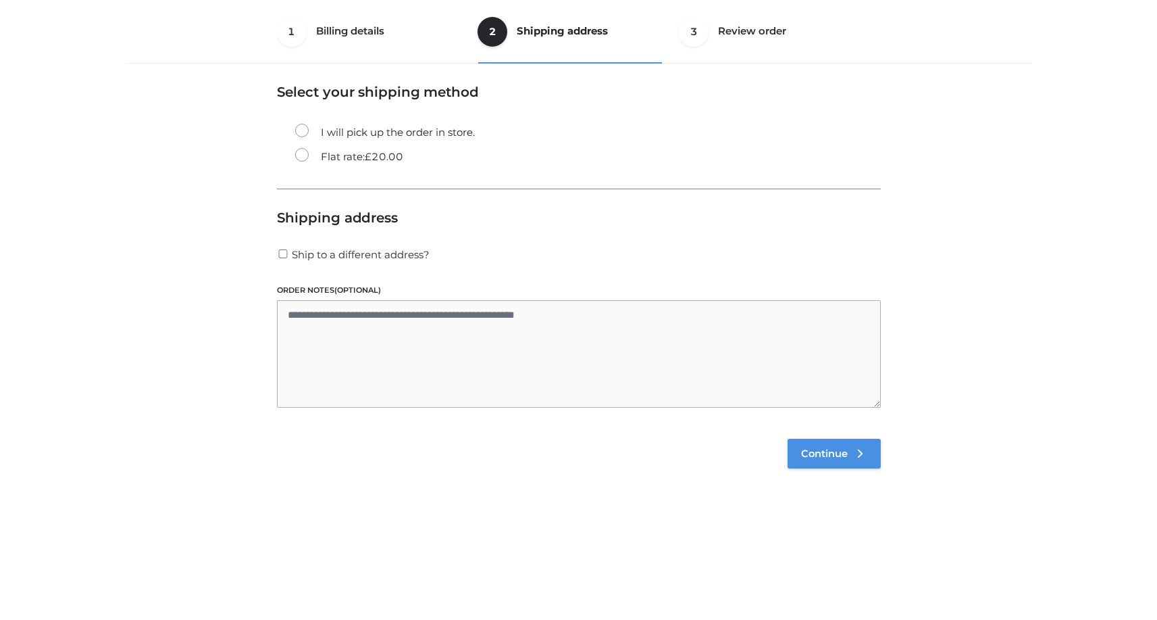
click at [816, 446] on link "Continue" at bounding box center [834, 454] width 93 height 30
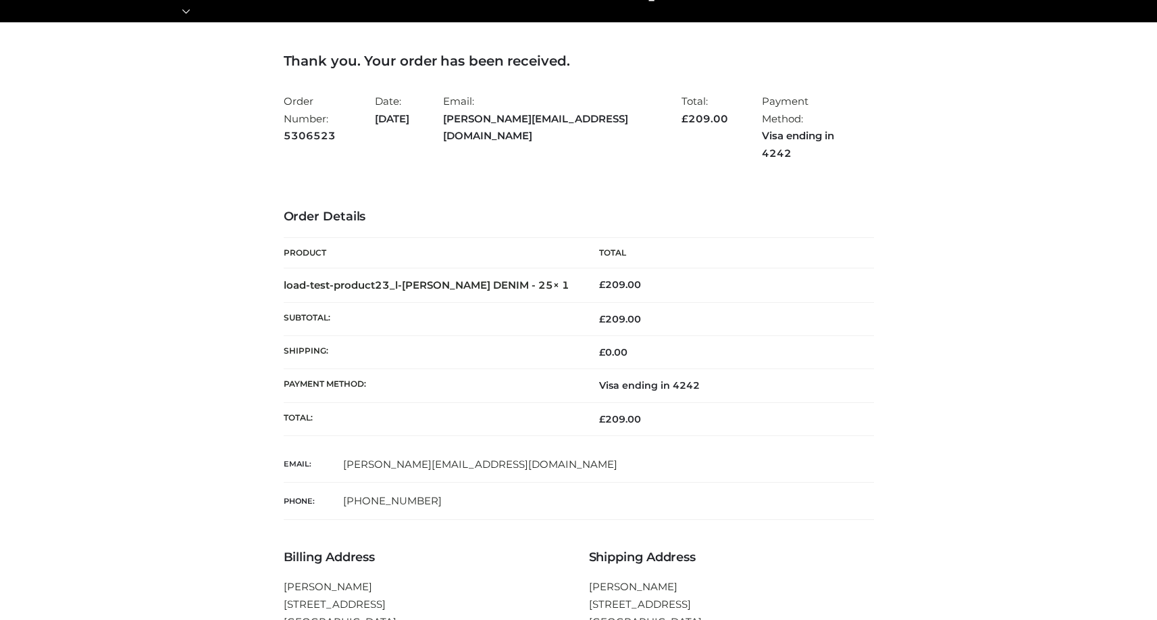
scroll to position [184, 0]
